Goal: Task Accomplishment & Management: Manage account settings

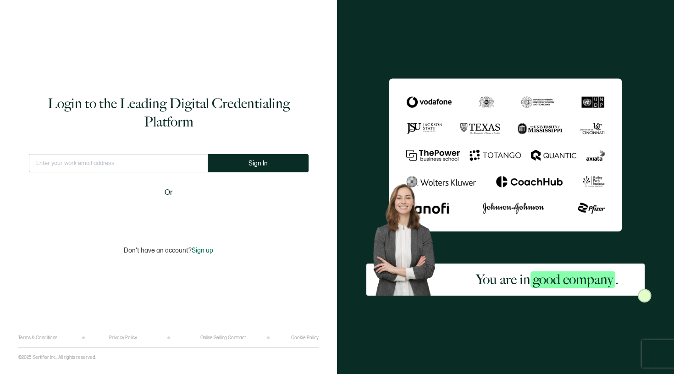
click at [166, 161] on input "text" at bounding box center [118, 163] width 179 height 18
type input "[EMAIL_ADDRESS][DOMAIN_NAME]"
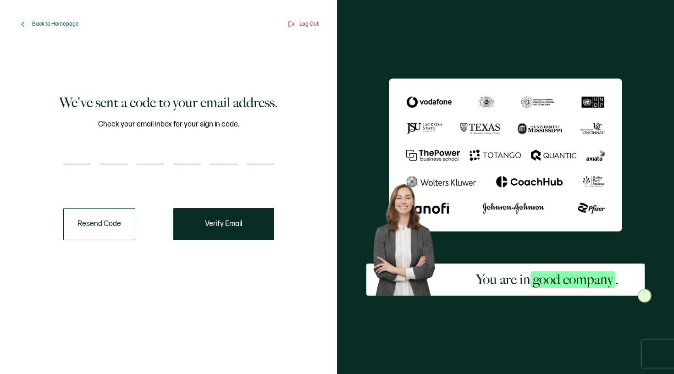
click at [79, 163] on input "number" at bounding box center [76, 155] width 27 height 18
type input "4"
type input "3"
type input "1"
type input "3"
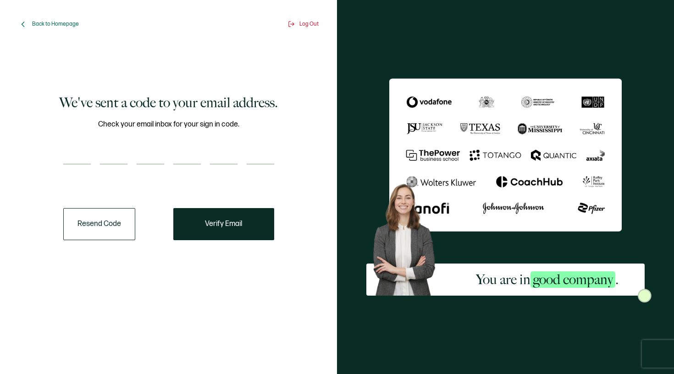
type input "3"
type input "1"
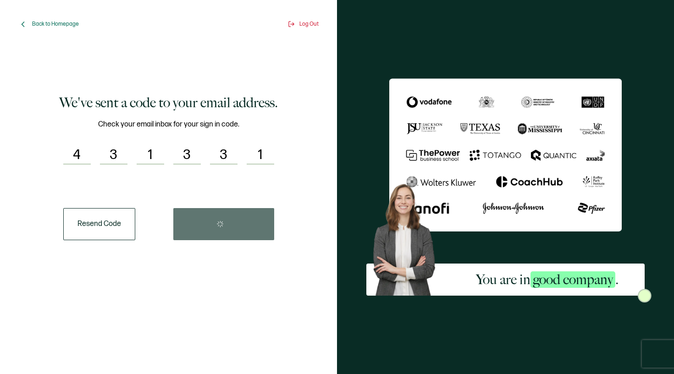
click at [186, 212] on div "Resend Code" at bounding box center [168, 224] width 211 height 32
